Goal: Information Seeking & Learning: Check status

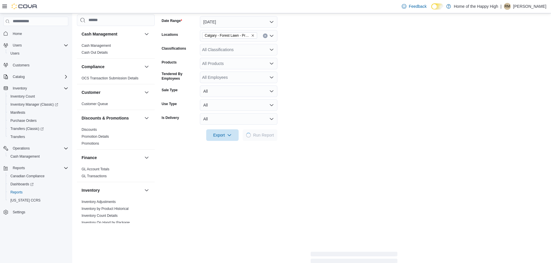
scroll to position [318, 0]
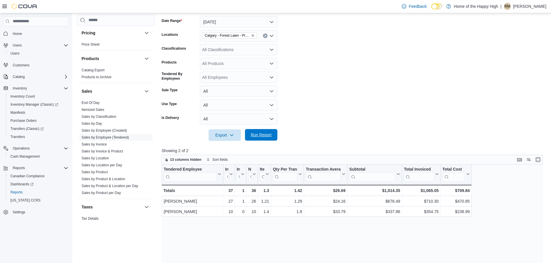
click at [266, 135] on span "Run Report" at bounding box center [261, 135] width 21 height 6
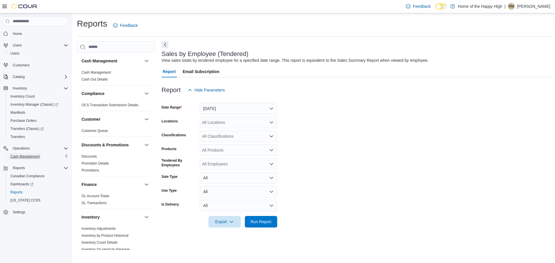
click at [29, 156] on span "Cash Management" at bounding box center [24, 156] width 29 height 5
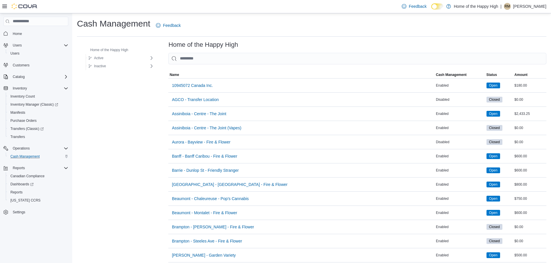
scroll to position [116, 0]
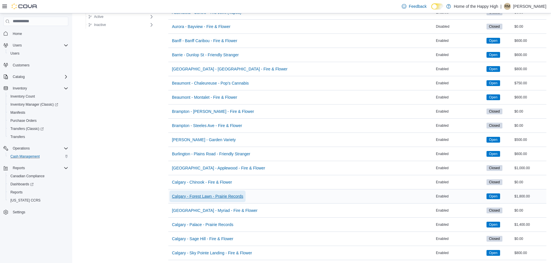
click at [203, 198] on span "Calgary - Forest Lawn - Prairie Records" at bounding box center [207, 197] width 71 height 6
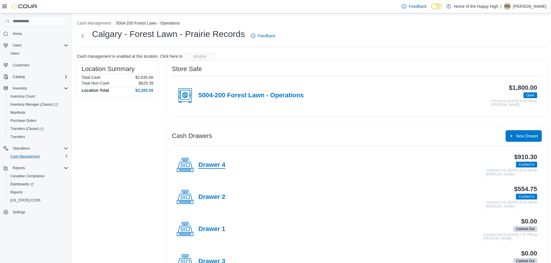
click at [201, 166] on h4 "Drawer 4" at bounding box center [211, 166] width 27 height 8
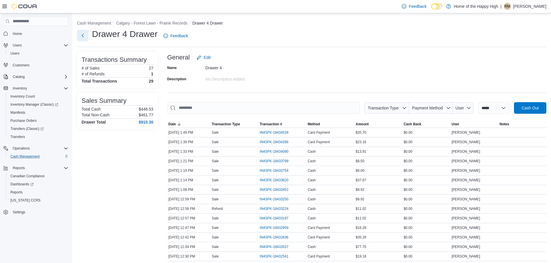
click at [79, 38] on button "Next" at bounding box center [83, 36] width 12 height 12
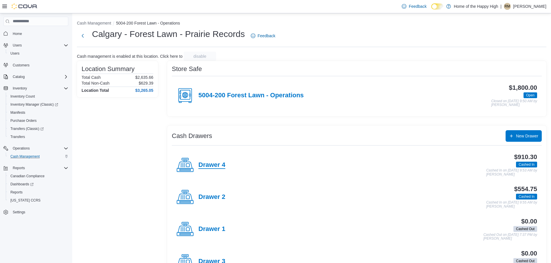
click at [201, 165] on h4 "Drawer 4" at bounding box center [211, 166] width 27 height 8
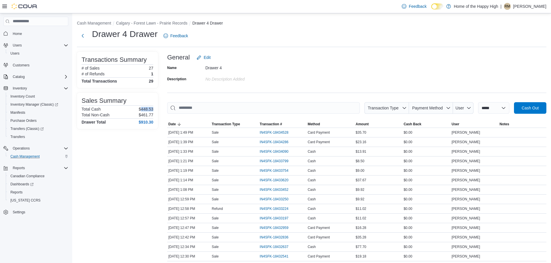
drag, startPoint x: 140, startPoint y: 107, endPoint x: 156, endPoint y: 111, distance: 16.4
click at [156, 111] on div "Sales Summary Total Cash $448.53 Total Non-Cash $461.77 Drawer Total $910.30" at bounding box center [117, 111] width 81 height 36
drag, startPoint x: 144, startPoint y: 168, endPoint x: 125, endPoint y: 120, distance: 52.2
click at [128, 129] on div "Transactions Summary # of Sales 27 # of Refunds 1 Total Transactions 29 Sales S…" at bounding box center [117, 240] width 81 height 376
click at [81, 32] on button "Next" at bounding box center [83, 36] width 12 height 12
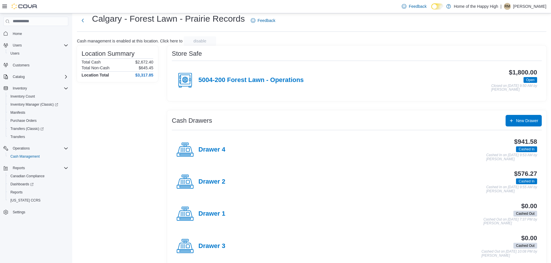
scroll to position [24, 0]
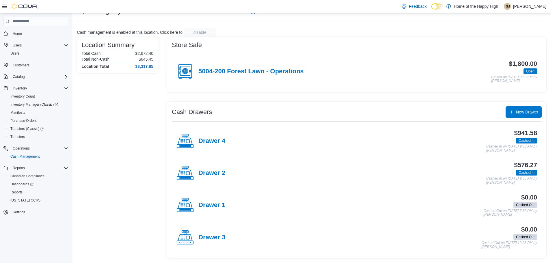
click at [210, 136] on div "Drawer 4" at bounding box center [200, 141] width 49 height 17
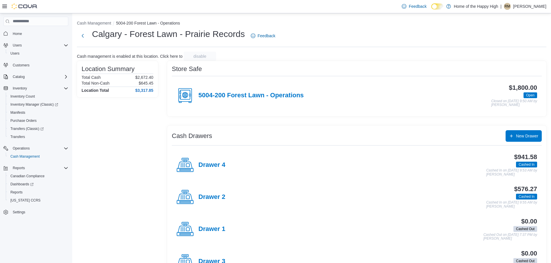
click at [526, 3] on p "Rebecca MacNeill" at bounding box center [529, 6] width 33 height 7
click at [514, 52] on button "Sign Out" at bounding box center [516, 56] width 53 height 9
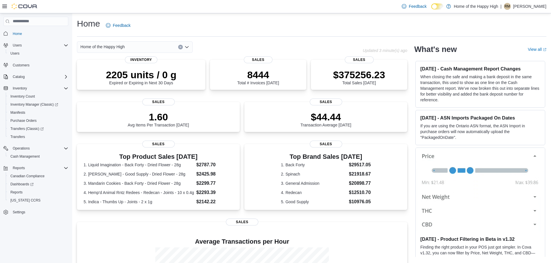
click at [543, 5] on p "[PERSON_NAME]" at bounding box center [529, 6] width 33 height 7
click at [521, 57] on button "Sign Out" at bounding box center [516, 56] width 53 height 9
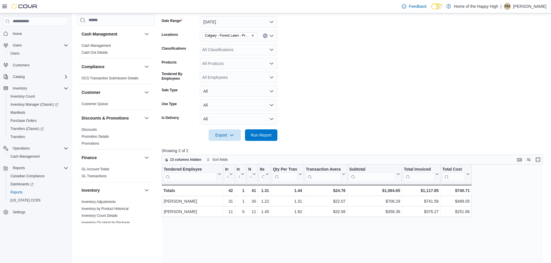
scroll to position [318, 0]
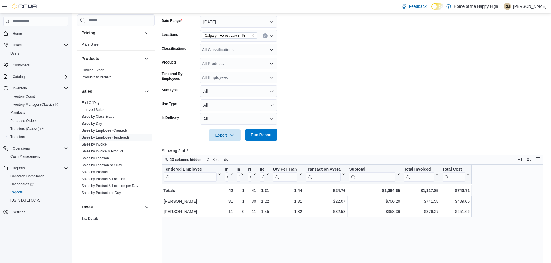
click at [261, 139] on span "Run Report" at bounding box center [260, 135] width 25 height 12
click at [245, 51] on div "All Classifications" at bounding box center [238, 50] width 77 height 12
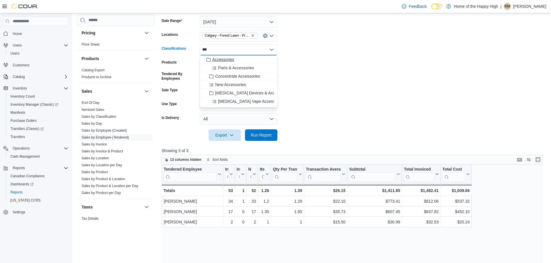
type input "***"
click at [240, 62] on div "Accessories" at bounding box center [238, 60] width 71 height 6
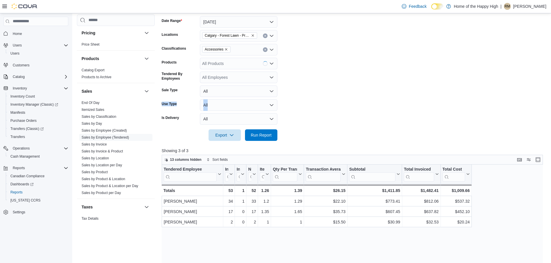
drag, startPoint x: 337, startPoint y: 97, endPoint x: 281, endPoint y: 137, distance: 68.8
click at [318, 108] on form "Date Range Today Locations Calgary - Forest Lawn - Prairie Records Classificati…" at bounding box center [354, 75] width 385 height 132
click at [274, 136] on button "Run Report" at bounding box center [261, 135] width 32 height 12
